Goal: Task Accomplishment & Management: Complete application form

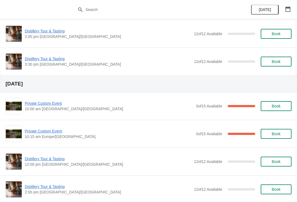
scroll to position [486, 0]
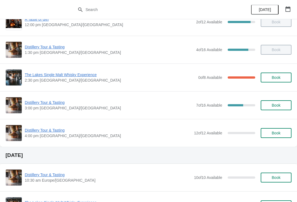
scroll to position [71, 0]
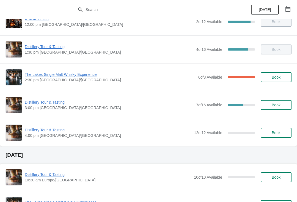
click at [282, 133] on span "Book" at bounding box center [275, 132] width 21 height 4
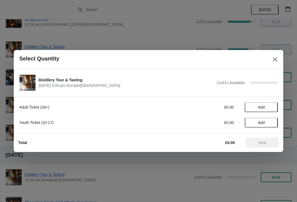
click at [273, 99] on div "Adult Ticket (18+) £0.00 Add Youth Ticket (10-17) £0.00 Add" at bounding box center [148, 112] width 258 height 31
click at [269, 105] on span "Add" at bounding box center [260, 107] width 23 height 4
click at [273, 107] on icon at bounding box center [271, 107] width 6 height 6
click at [266, 143] on span "Next" at bounding box center [262, 142] width 8 height 4
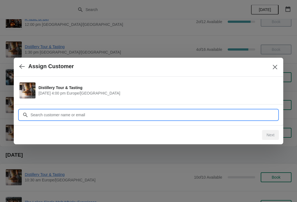
click at [235, 115] on input "Customer" at bounding box center [153, 115] width 247 height 10
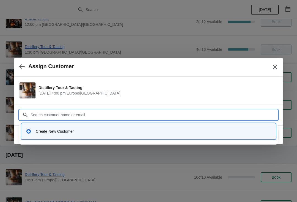
click at [79, 133] on div "Create New Customer" at bounding box center [153, 131] width 235 height 5
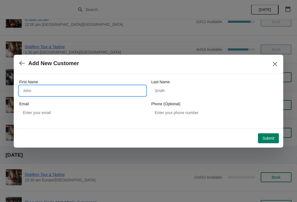
click at [54, 89] on input "First Name" at bounding box center [82, 91] width 126 height 10
type input "I"
type input "[PERSON_NAME]"
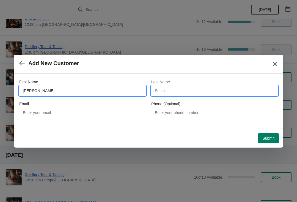
click at [163, 93] on input "Last Name" at bounding box center [214, 91] width 126 height 10
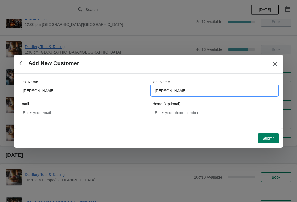
type input "[PERSON_NAME]"
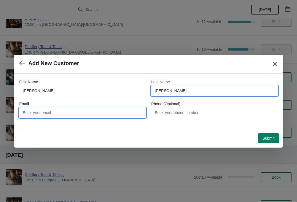
click at [35, 112] on input "Email" at bounding box center [82, 113] width 126 height 10
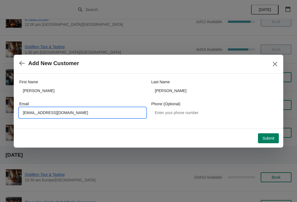
type input "[EMAIL_ADDRESS][DOMAIN_NAME]"
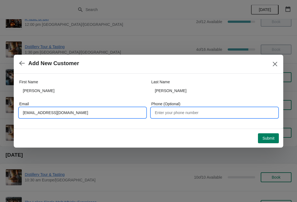
click at [207, 110] on input "Phone (Optional)" at bounding box center [214, 113] width 126 height 10
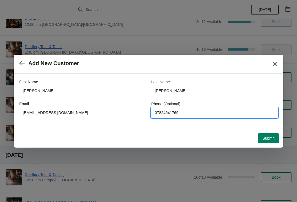
type input "07824641769"
click at [266, 137] on span "Submit" at bounding box center [268, 138] width 12 height 4
